Goal: Task Accomplishment & Management: Manage account settings

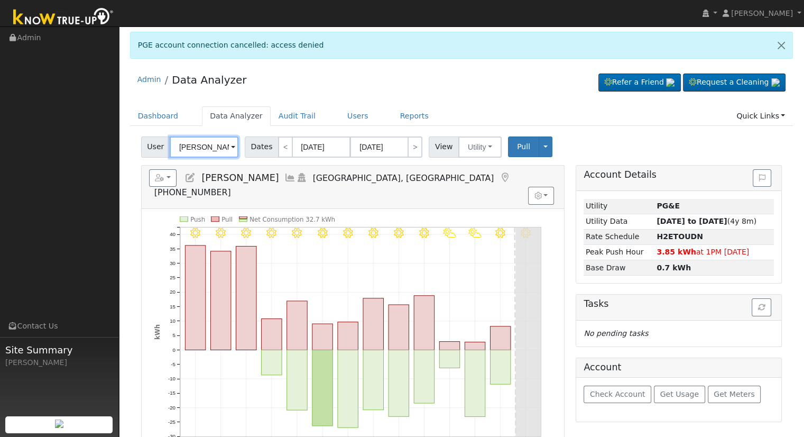
click at [210, 143] on input "[PERSON_NAME]" at bounding box center [204, 146] width 69 height 21
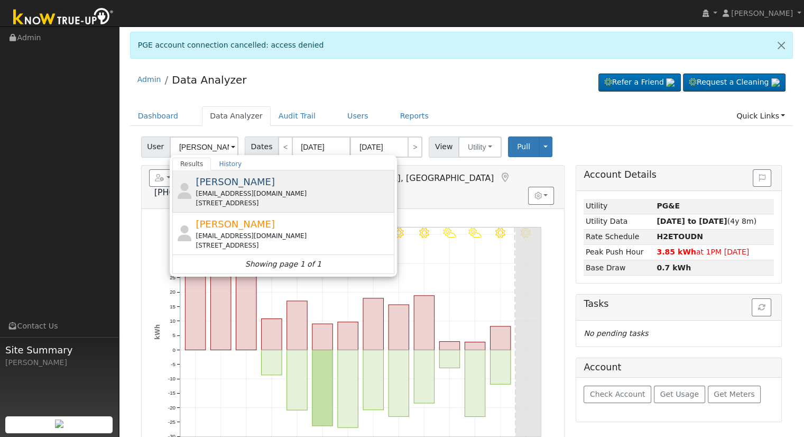
click at [334, 184] on div "[PERSON_NAME] [EMAIL_ADDRESS][DOMAIN_NAME] [STREET_ADDRESS]" at bounding box center [294, 190] width 196 height 33
type input "[PERSON_NAME]"
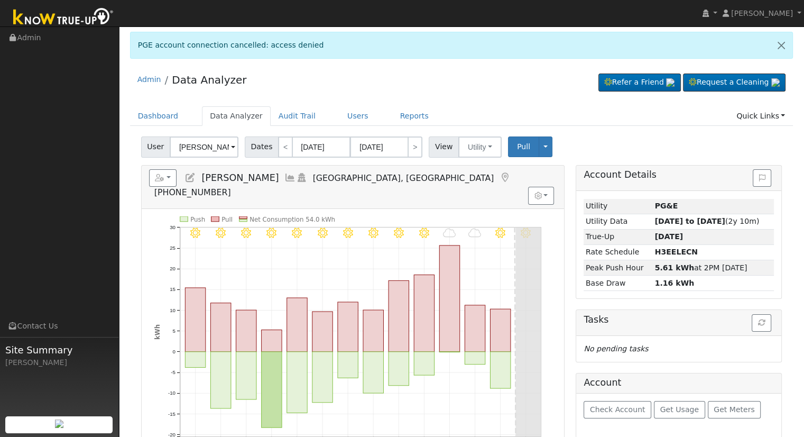
click at [190, 176] on icon at bounding box center [190, 178] width 12 height 10
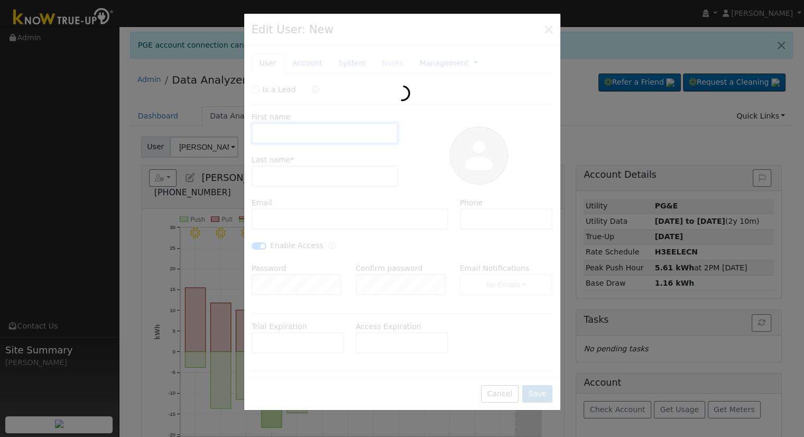
type input "[PERSON_NAME]"
type input "[EMAIL_ADDRESS][DOMAIN_NAME]"
type input "5592178197"
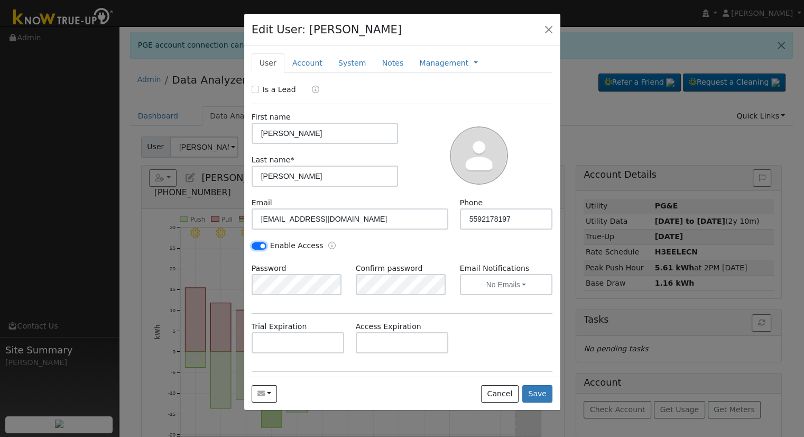
click at [263, 244] on input "Enable Access" at bounding box center [259, 245] width 15 height 7
click at [260, 244] on input "Enable Access" at bounding box center [259, 245] width 15 height 7
checkbox input "true"
click at [537, 313] on hr at bounding box center [402, 313] width 301 height 1
click at [511, 289] on button "No Emails" at bounding box center [506, 284] width 93 height 21
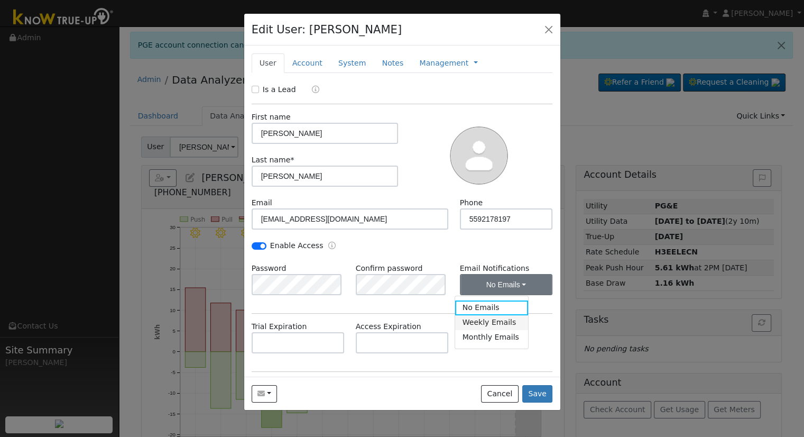
click at [498, 321] on link "Weekly Emails" at bounding box center [491, 322] width 73 height 15
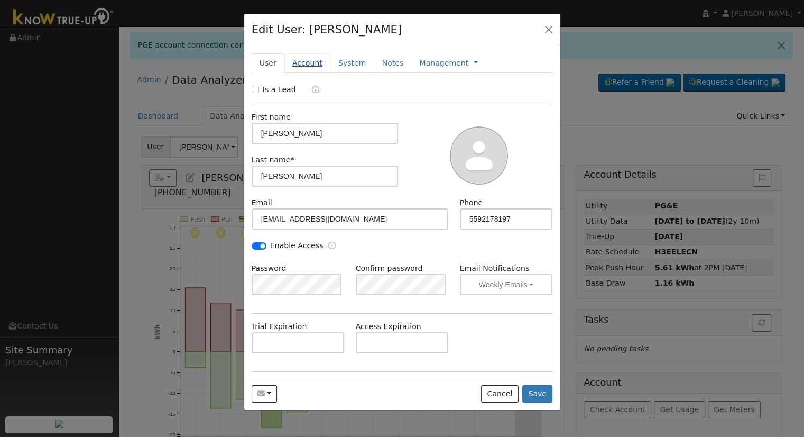
click at [312, 68] on link "Account" at bounding box center [307, 63] width 46 height 20
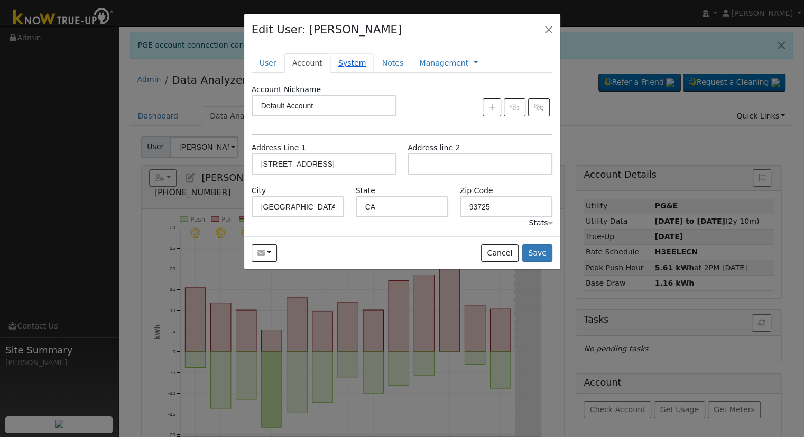
click at [341, 63] on link "System" at bounding box center [352, 63] width 44 height 20
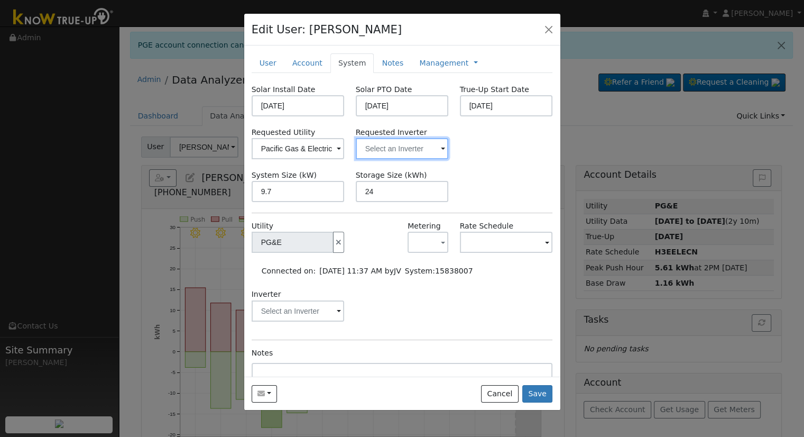
click at [395, 151] on input "text" at bounding box center [402, 148] width 93 height 21
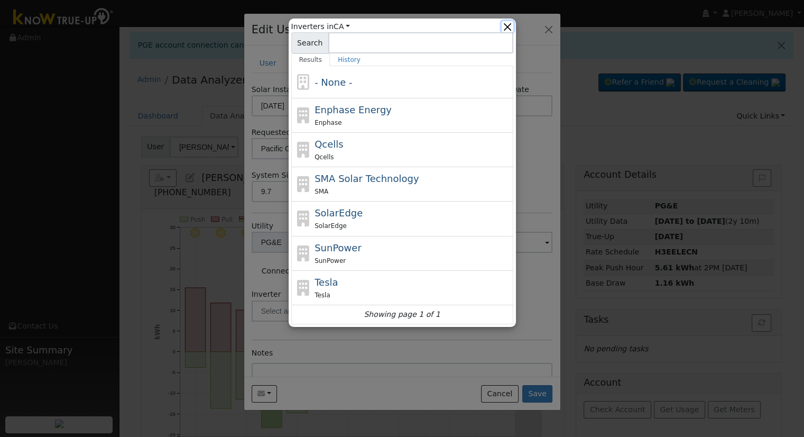
click at [510, 26] on button "button" at bounding box center [507, 26] width 11 height 11
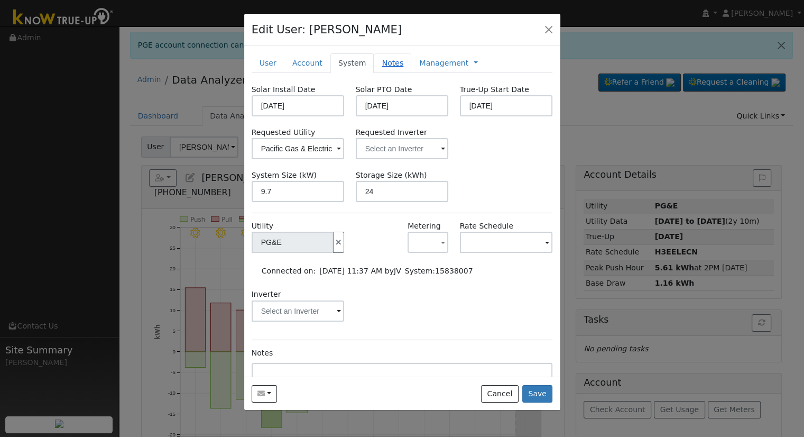
click at [374, 60] on link "Notes" at bounding box center [393, 63] width 38 height 20
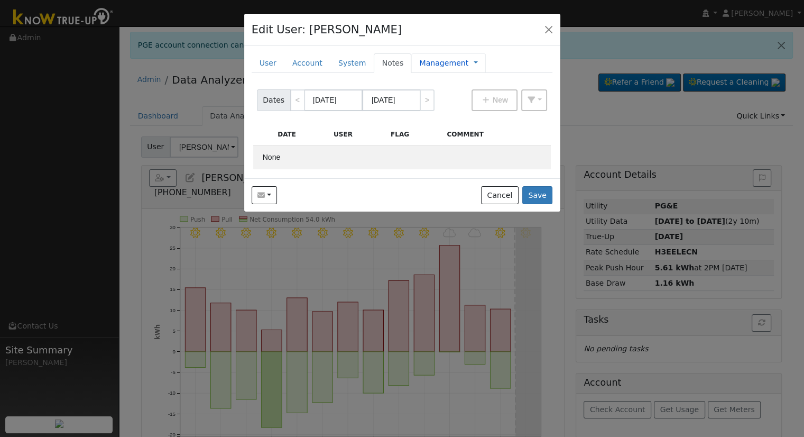
click at [450, 58] on link "Management" at bounding box center [443, 63] width 49 height 11
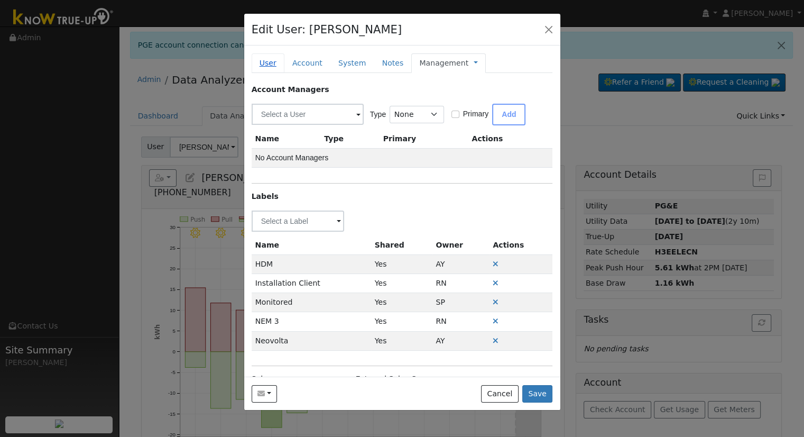
click at [262, 63] on link "User" at bounding box center [268, 63] width 33 height 20
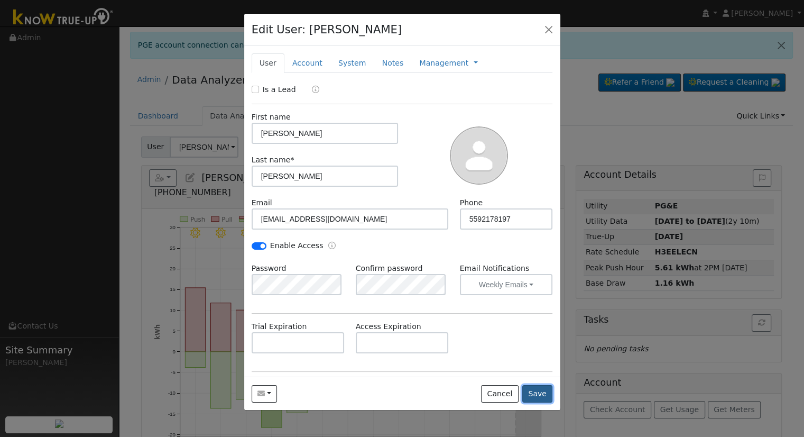
click at [539, 393] on button "Save" at bounding box center [537, 394] width 31 height 18
